Goal: Transaction & Acquisition: Obtain resource

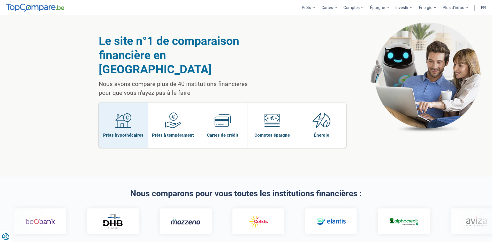
click at [123, 112] on img at bounding box center [123, 120] width 16 height 16
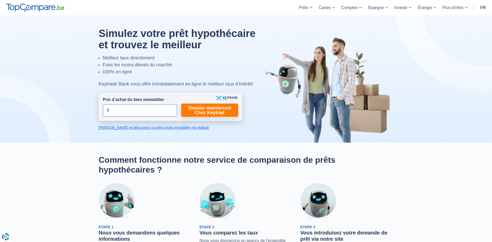
click at [145, 113] on input "Prix d’achat du bien immobilier" at bounding box center [140, 110] width 74 height 12
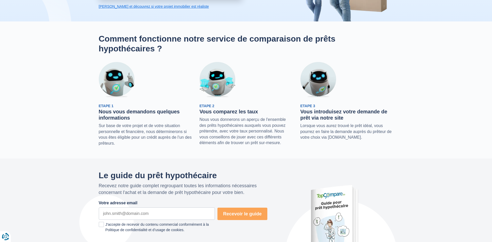
scroll to position [26, 0]
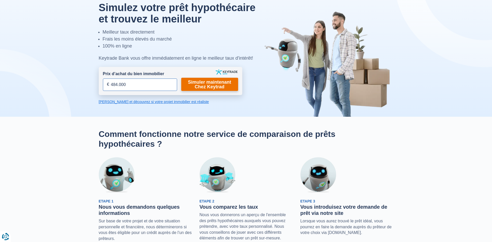
type input "484.000"
click at [214, 88] on link "Simuler maintenant Chez Keytrad" at bounding box center [209, 84] width 57 height 13
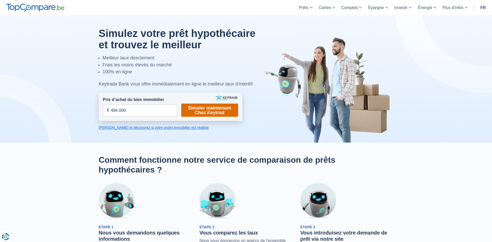
click at [209, 112] on link "Simuler maintenant Chez Keytrad" at bounding box center [209, 110] width 57 height 13
click at [217, 112] on link "Simuler maintenant Chez Keytrad" at bounding box center [209, 110] width 57 height 13
click at [159, 110] on input "484.000" at bounding box center [140, 110] width 74 height 12
click at [144, 111] on input "Prix d’achat du bien immobilier" at bounding box center [140, 110] width 74 height 12
type input "484.000"
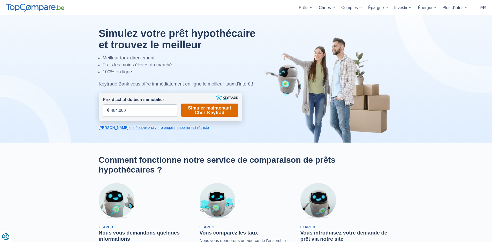
click at [199, 112] on link "Simuler maintenant Chez Keytrad" at bounding box center [209, 110] width 57 height 13
click at [184, 128] on link "[PERSON_NAME] et découvrez si votre projet immobilier est réaliste" at bounding box center [170, 127] width 143 height 5
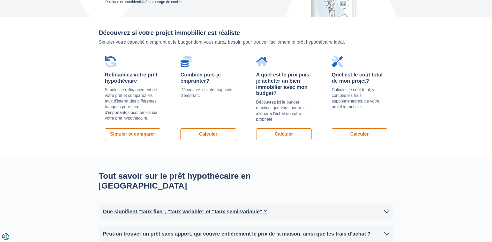
scroll to position [356, 0]
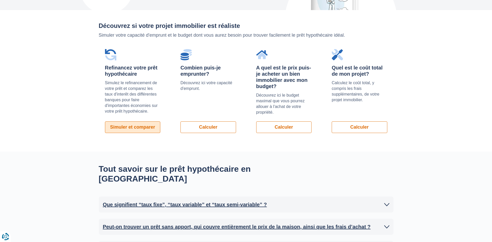
click at [143, 121] on link "Simuler et comparer" at bounding box center [133, 127] width 56 height 12
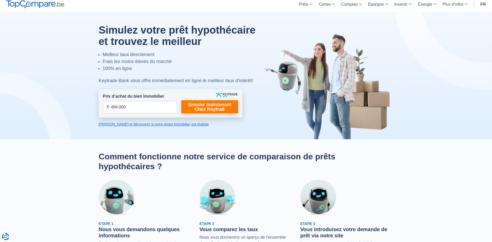
scroll to position [0, 0]
